Goal: Complete application form

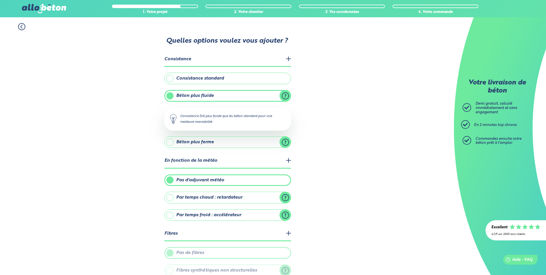
click at [197, 81] on label "Consistance standard" at bounding box center [227, 79] width 127 height 12
click at [0, 0] on input "Consistance standard" at bounding box center [0, 0] width 0 height 0
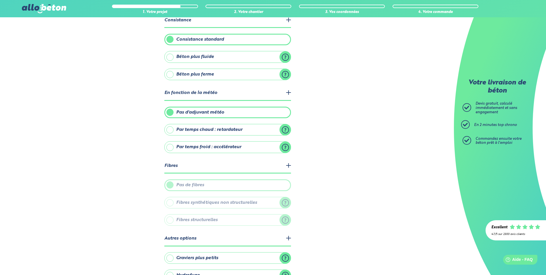
scroll to position [74, 0]
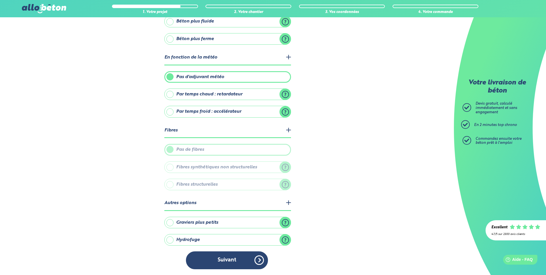
click at [213, 95] on label "Par temps chaud : retardateur" at bounding box center [227, 94] width 127 height 12
click at [0, 0] on input "Par temps chaud : retardateur" at bounding box center [0, 0] width 0 height 0
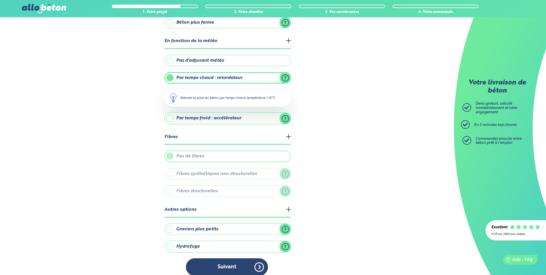
scroll to position [97, 0]
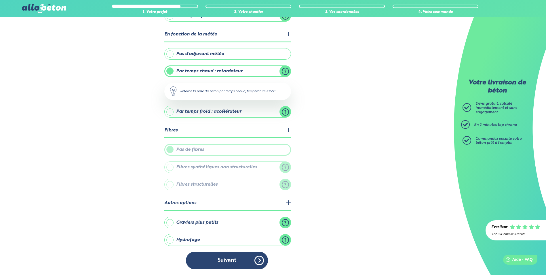
click at [210, 113] on label "Par temps froid : accélérateur" at bounding box center [227, 112] width 127 height 12
click at [0, 0] on input "Par temps froid : accélérateur" at bounding box center [0, 0] width 0 height 0
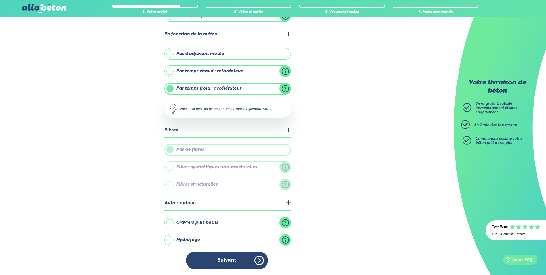
click at [214, 71] on label "Par temps chaud : retardateur" at bounding box center [227, 71] width 127 height 12
click at [0, 0] on input "Par temps chaud : retardateur" at bounding box center [0, 0] width 0 height 0
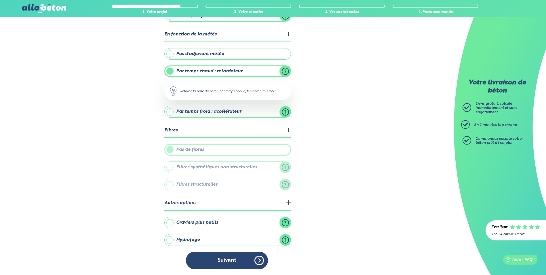
click at [225, 58] on label "Pas d'adjuvant météo" at bounding box center [227, 54] width 127 height 12
click at [0, 0] on input "Pas d'adjuvant météo" at bounding box center [0, 0] width 0 height 0
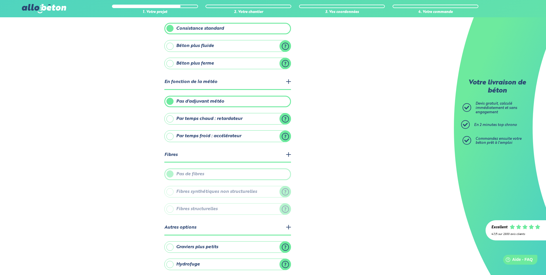
scroll to position [74, 0]
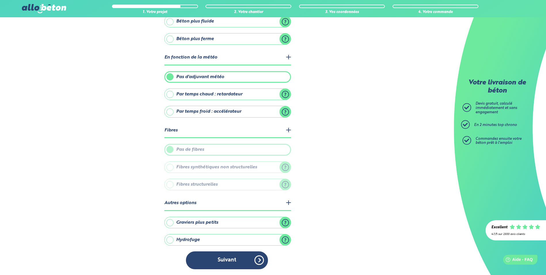
drag, startPoint x: 238, startPoint y: 258, endPoint x: 257, endPoint y: 243, distance: 24.5
click at [238, 259] on button "Suivant" at bounding box center [227, 260] width 82 height 18
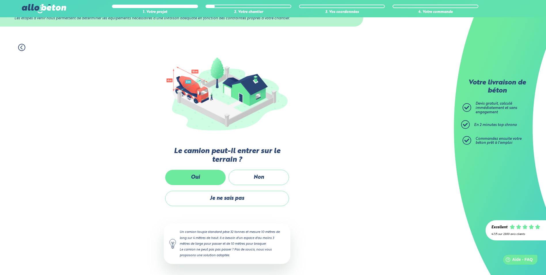
click at [210, 178] on label "Oui" at bounding box center [195, 177] width 60 height 15
click at [0, 0] on input "Oui" at bounding box center [0, 0] width 0 height 0
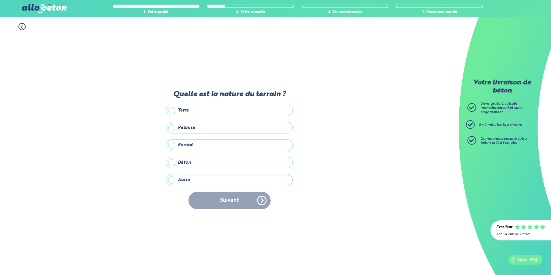
click at [200, 144] on label "Enrobé" at bounding box center [229, 145] width 127 height 12
click at [0, 0] on input "Enrobé" at bounding box center [0, 0] width 0 height 0
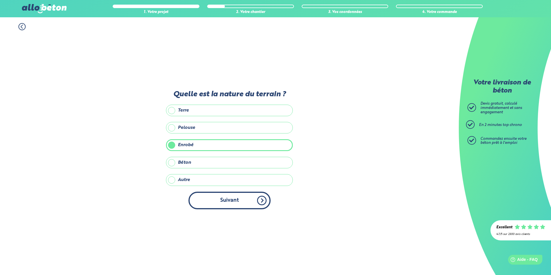
click at [226, 197] on button "Suivant" at bounding box center [229, 201] width 82 height 18
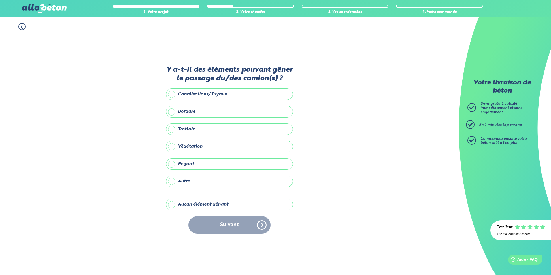
click at [207, 207] on label "Aucun élément gênant" at bounding box center [229, 204] width 127 height 12
click at [0, 0] on input "Aucun élément gênant" at bounding box center [0, 0] width 0 height 0
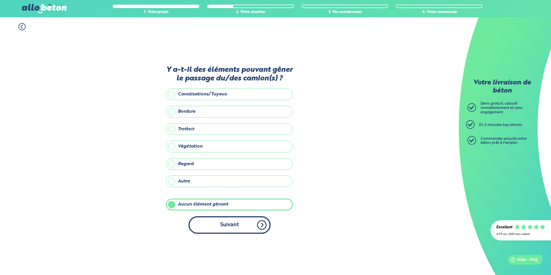
click at [223, 227] on button "Suivant" at bounding box center [229, 225] width 82 height 18
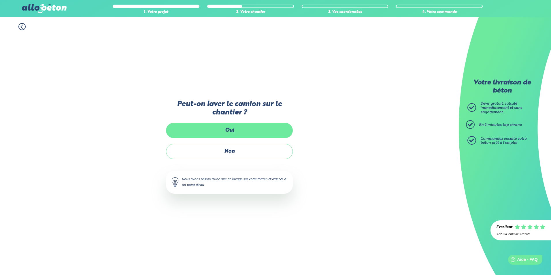
click at [229, 127] on label "Oui" at bounding box center [229, 130] width 127 height 15
click at [0, 0] on input "Oui" at bounding box center [0, 0] width 0 height 0
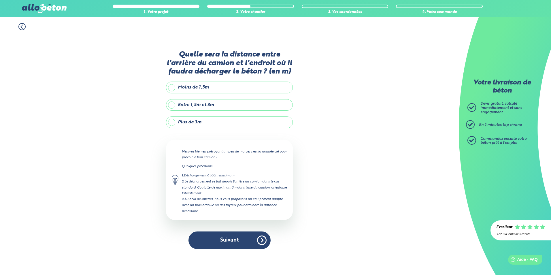
click at [207, 105] on label "Entre 1,5m et 3m" at bounding box center [229, 105] width 127 height 12
click at [0, 0] on input "Entre 1,5m et 3m" at bounding box center [0, 0] width 0 height 0
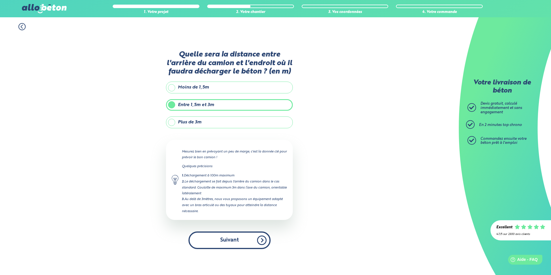
click at [228, 234] on button "Suivant" at bounding box center [229, 240] width 82 height 18
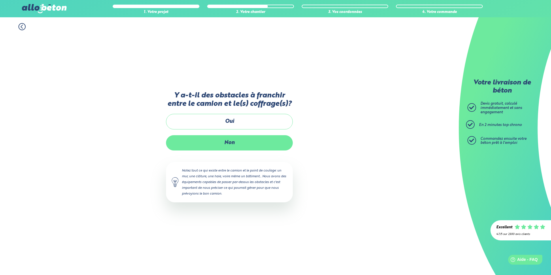
click at [232, 138] on label "Non" at bounding box center [229, 142] width 127 height 15
click at [0, 0] on input "Non" at bounding box center [0, 0] width 0 height 0
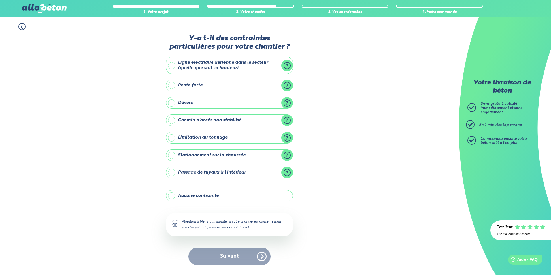
click at [211, 62] on label "Ligne électrique aérienne dans le secteur (quelle que soit sa hauteur)" at bounding box center [229, 65] width 127 height 17
click at [0, 0] on input "Ligne électrique aérienne dans le secteur (quelle que soit sa hauteur)" at bounding box center [0, 0] width 0 height 0
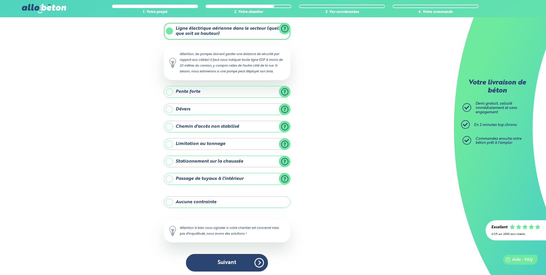
scroll to position [33, 0]
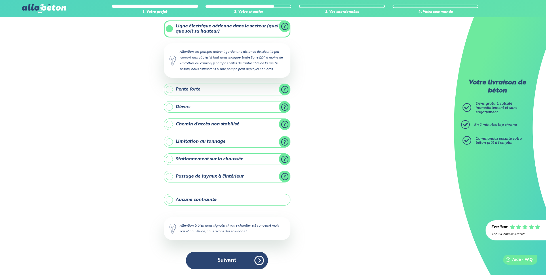
click at [286, 88] on label "Pente forte" at bounding box center [227, 90] width 127 height 12
click at [0, 0] on input "Pente forte" at bounding box center [0, 0] width 0 height 0
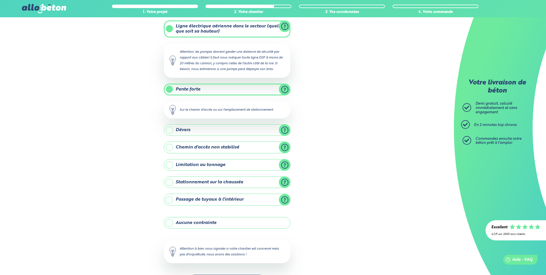
click at [286, 88] on label "Pente forte" at bounding box center [227, 90] width 127 height 12
click at [0, 0] on input "Pente forte" at bounding box center [0, 0] width 0 height 0
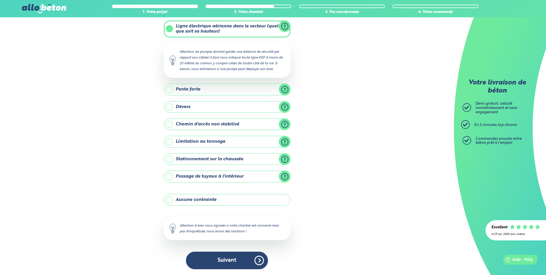
click at [225, 253] on button "Suivant" at bounding box center [227, 260] width 82 height 18
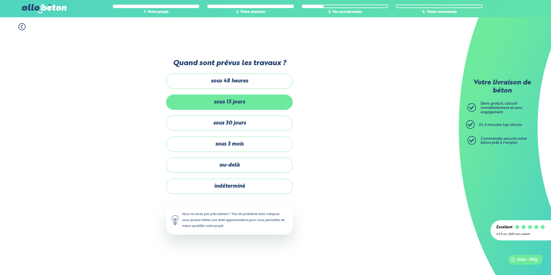
click at [243, 104] on label "sous 15 jours" at bounding box center [229, 101] width 127 height 15
click at [0, 0] on input "sous 15 jours" at bounding box center [0, 0] width 0 height 0
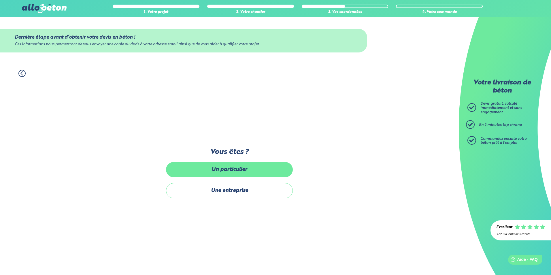
click at [252, 168] on label "Un particulier" at bounding box center [229, 169] width 127 height 15
click at [0, 0] on input "Un particulier" at bounding box center [0, 0] width 0 height 0
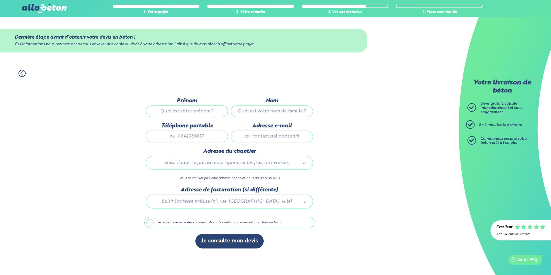
click at [204, 108] on input "Prénom" at bounding box center [187, 111] width 82 height 12
type input "[PERSON_NAME]"
type input "NAULIN"
type input "0601342853"
type input "[EMAIL_ADDRESS][DOMAIN_NAME]"
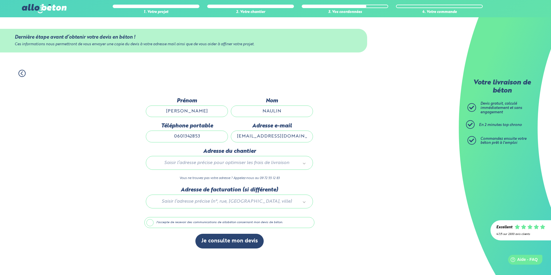
type input "[STREET_ADDRESS]"
click at [155, 224] on label "J'accepte de recevoir des communications de allobéton concernant mon devis de b…" at bounding box center [229, 222] width 170 height 11
click at [0, 0] on input "J'accepte de recevoir des communications de allobéton concernant mon devis de b…" at bounding box center [0, 0] width 0 height 0
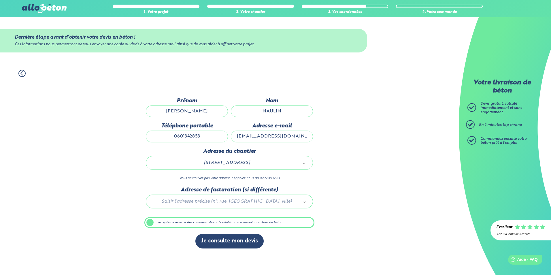
click at [165, 223] on label "J'accepte de recevoir des communications de allobéton concernant mon devis de b…" at bounding box center [229, 222] width 170 height 11
click at [0, 0] on input "J'accepte de recevoir des communications de allobéton concernant mon devis de b…" at bounding box center [0, 0] width 0 height 0
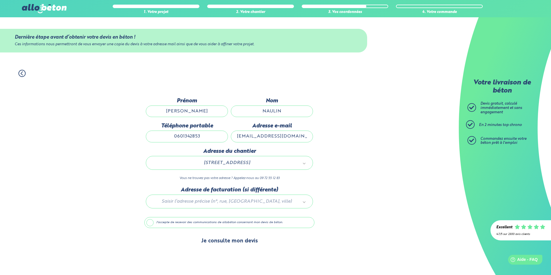
click at [215, 239] on button "Je consulte mon devis" at bounding box center [229, 241] width 68 height 15
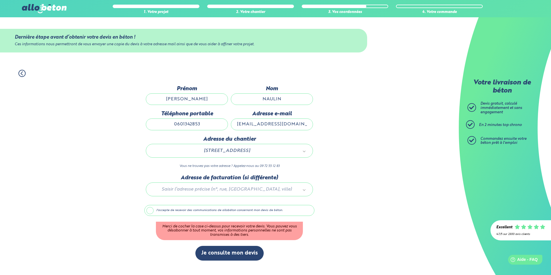
click at [210, 212] on label "J'accepte de recevoir des communications de allobéton concernant mon devis de b…" at bounding box center [229, 210] width 170 height 11
click at [0, 0] on input "J'accepte de recevoir des communications de allobéton concernant mon devis de b…" at bounding box center [0, 0] width 0 height 0
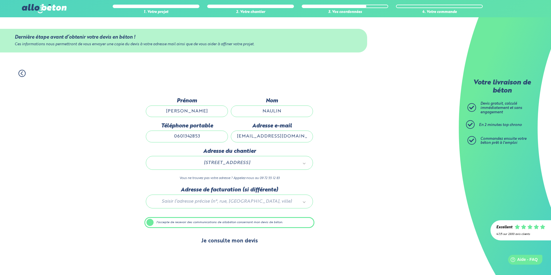
click at [217, 242] on button "Je consulte mon devis" at bounding box center [229, 241] width 68 height 15
